Goal: Information Seeking & Learning: Learn about a topic

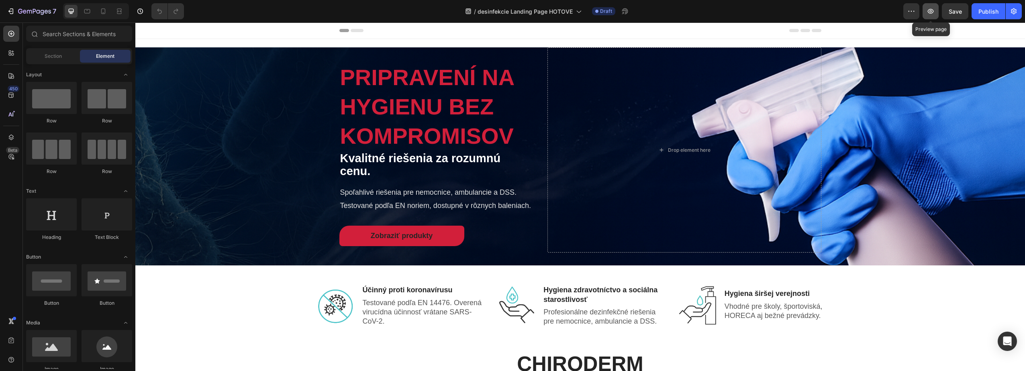
click at [930, 8] on icon "button" at bounding box center [930, 11] width 8 height 8
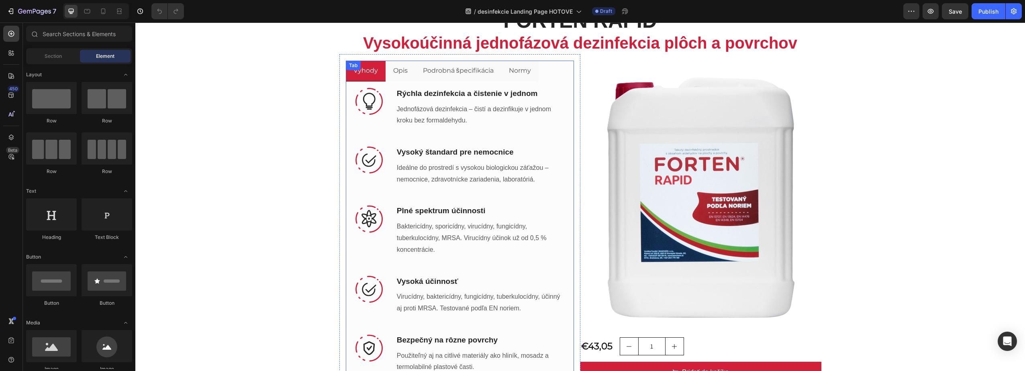
scroll to position [763, 0]
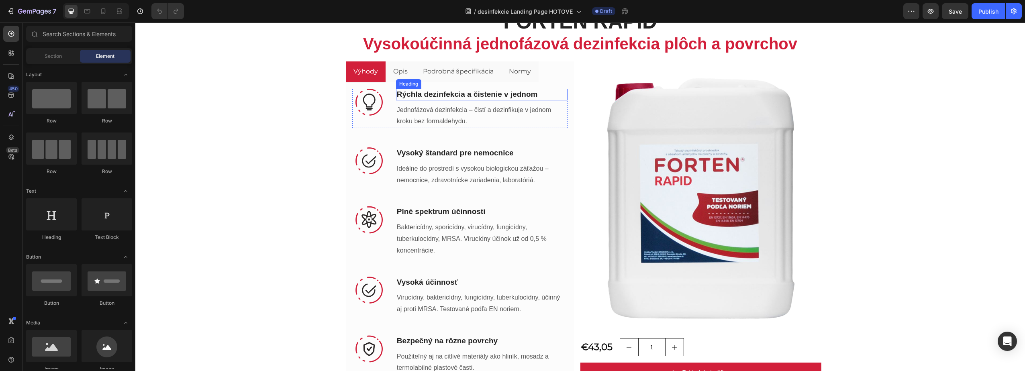
click at [400, 79] on div "Heading" at bounding box center [408, 84] width 25 height 10
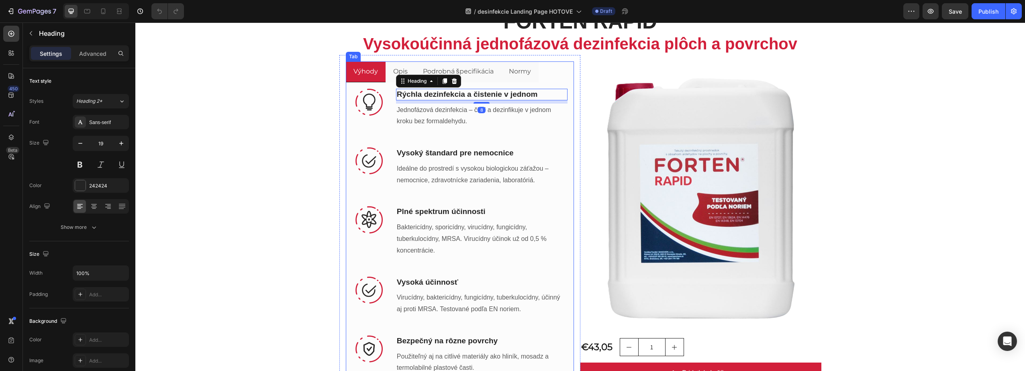
click at [312, 106] on div "FORTEN RAPID Vysokoúčinná jednofázová dezinfekcia plôch a povrchov Heading Výho…" at bounding box center [579, 199] width 889 height 415
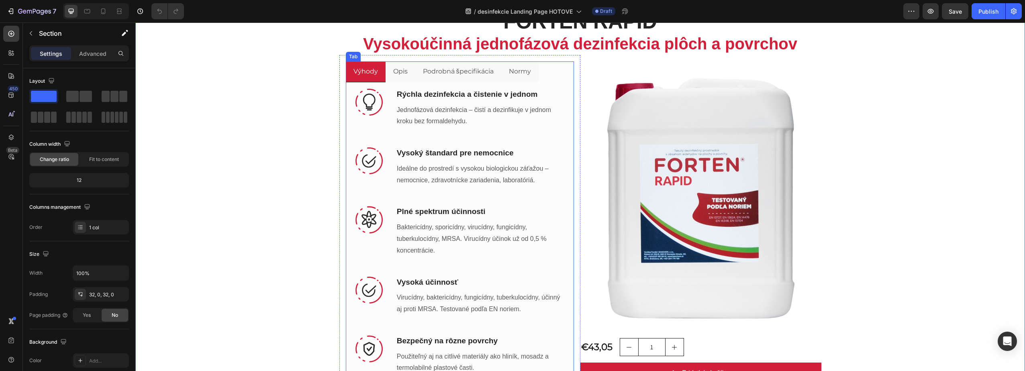
click at [407, 73] on li "Opis" at bounding box center [400, 71] width 30 height 21
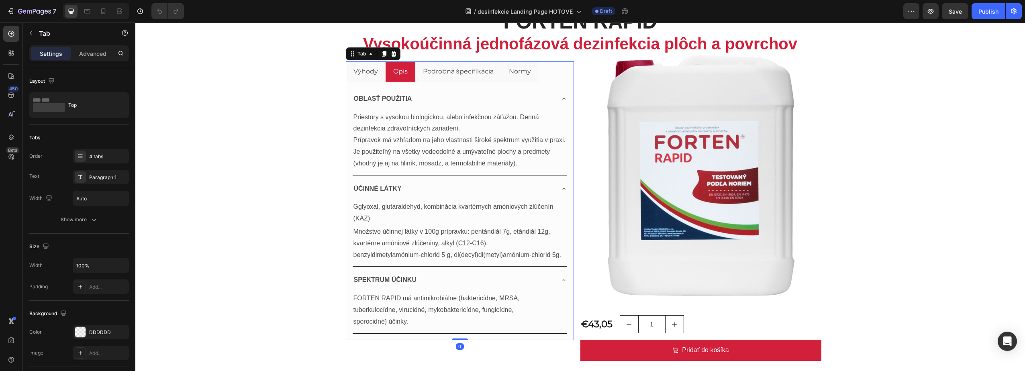
click at [435, 66] on p "Podrobná špecifikácia" at bounding box center [458, 72] width 71 height 12
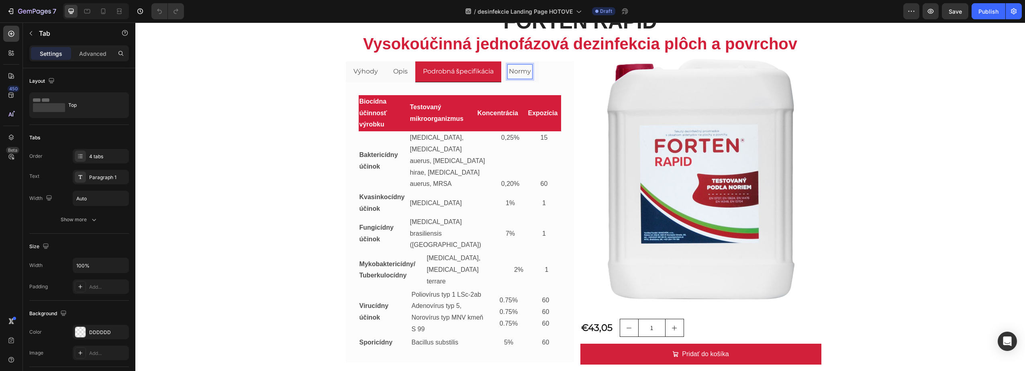
click at [521, 69] on p "Normy" at bounding box center [520, 72] width 22 height 12
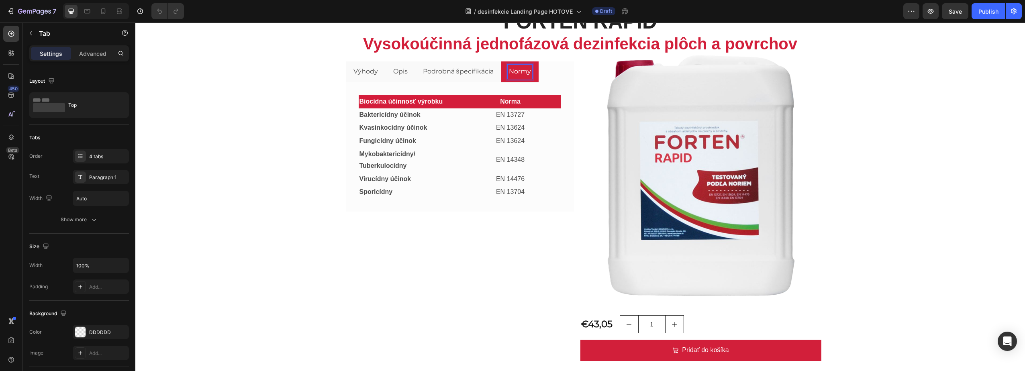
click at [462, 79] on li "Podrobná špecifikácia" at bounding box center [458, 71] width 86 height 21
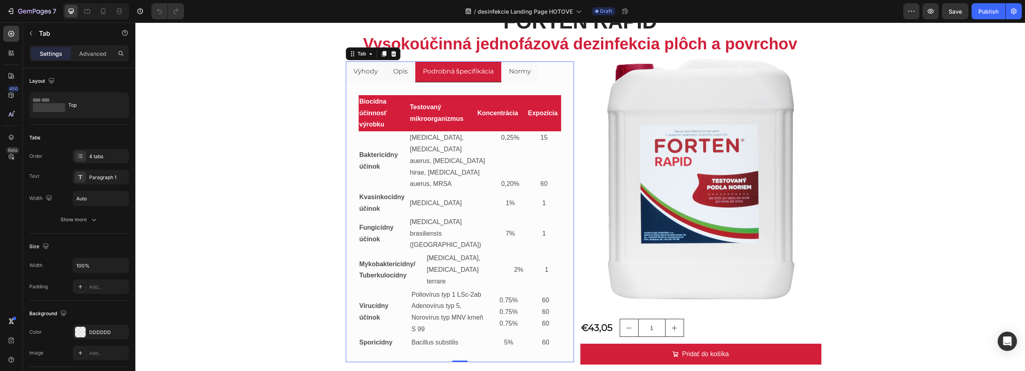
click at [398, 77] on p "Opis" at bounding box center [400, 72] width 14 height 12
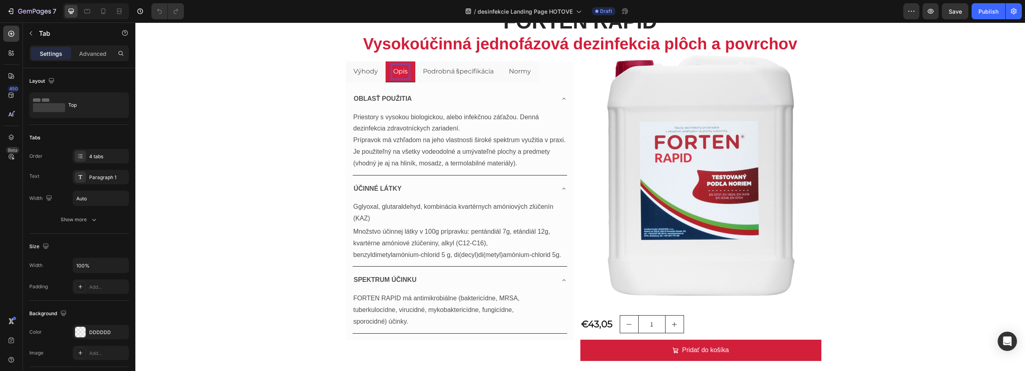
click at [446, 73] on p "Podrobná špecifikácia" at bounding box center [458, 72] width 71 height 12
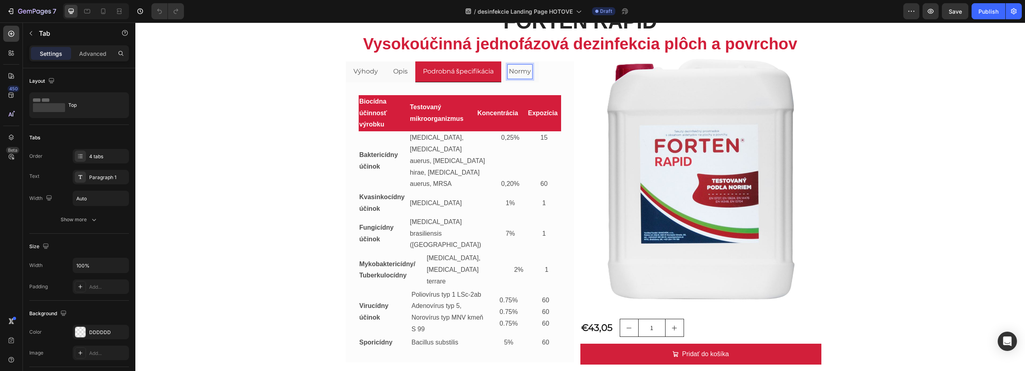
click at [519, 69] on p "Normy" at bounding box center [520, 72] width 22 height 12
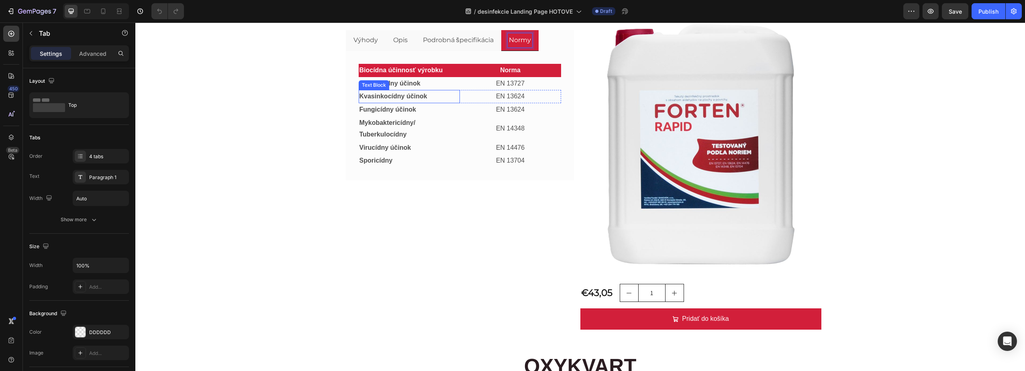
scroll to position [803, 0]
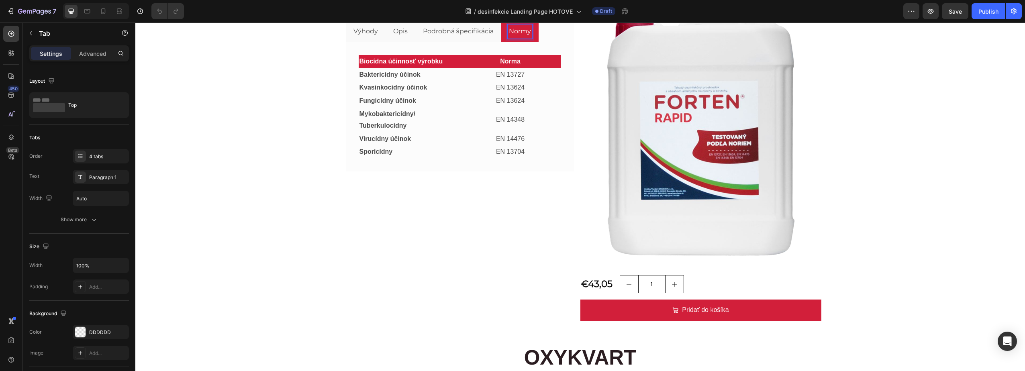
click at [374, 35] on p "Výhody" at bounding box center [365, 32] width 24 height 12
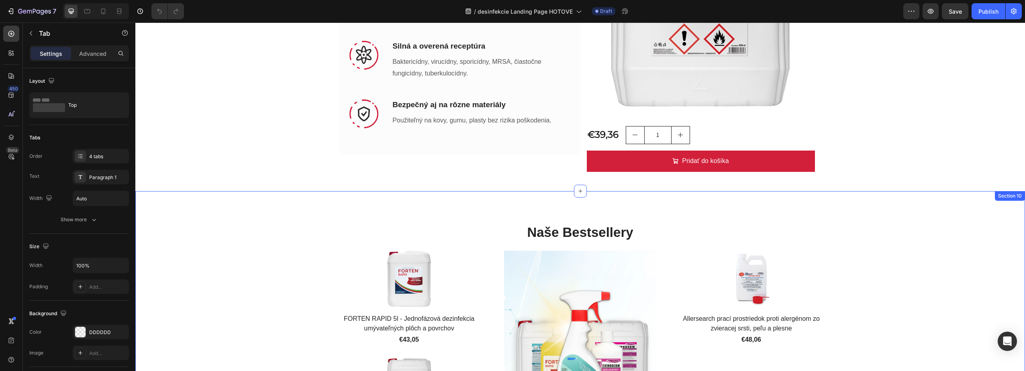
scroll to position [1702, 0]
